Goal: Find specific page/section: Find specific page/section

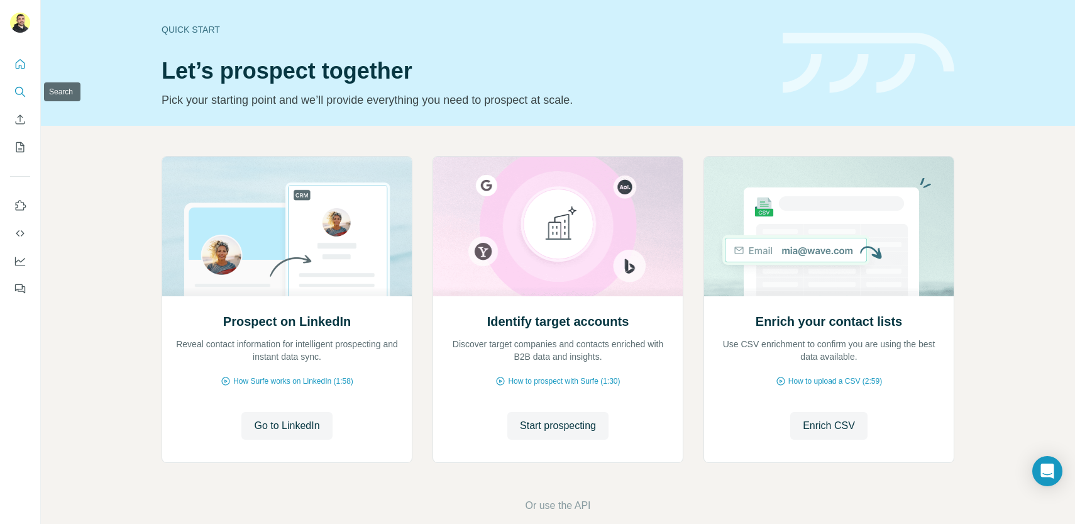
click at [25, 86] on icon "Search" at bounding box center [20, 92] width 13 height 13
click at [20, 88] on icon "Search" at bounding box center [20, 92] width 13 height 13
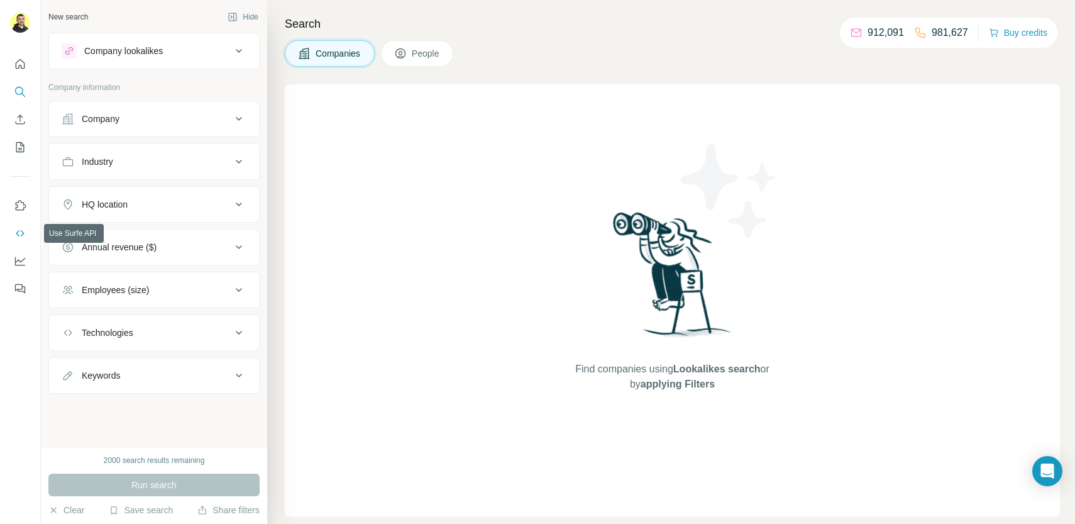
click at [17, 231] on icon "Use Surfe API" at bounding box center [20, 233] width 13 height 13
click at [18, 233] on icon "Use Surfe API" at bounding box center [20, 233] width 13 height 13
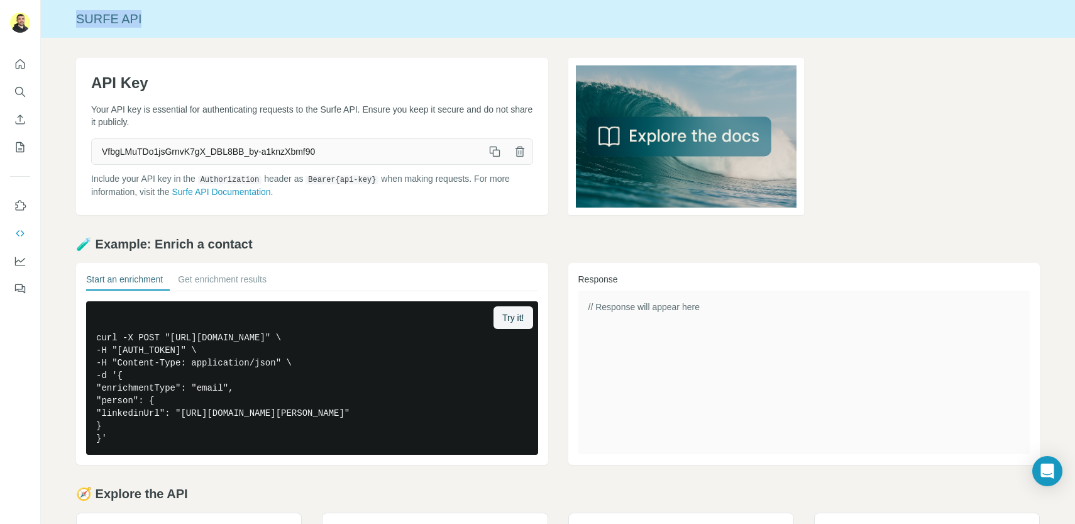
drag, startPoint x: 78, startPoint y: 19, endPoint x: 148, endPoint y: 19, distance: 69.8
click at [147, 19] on div "Surfe API" at bounding box center [558, 19] width 1034 height 18
